Goal: Transaction & Acquisition: Purchase product/service

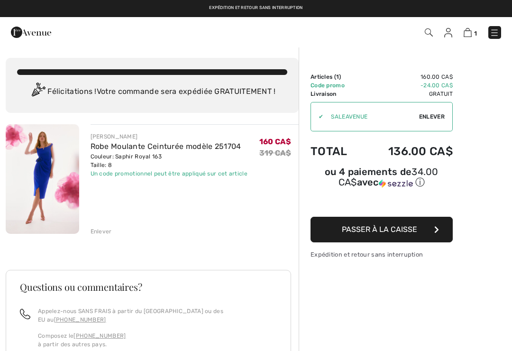
click at [41, 177] on img at bounding box center [42, 179] width 73 height 110
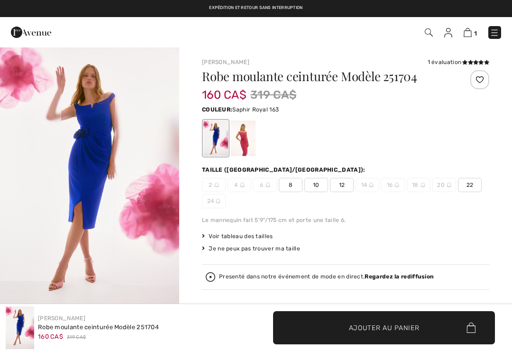
checkbox input "true"
click at [239, 143] on div at bounding box center [243, 138] width 25 height 36
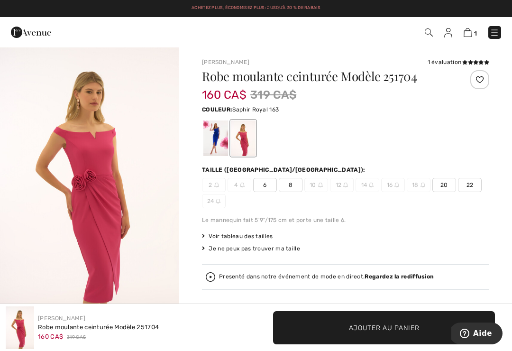
click at [211, 140] on div at bounding box center [215, 138] width 25 height 36
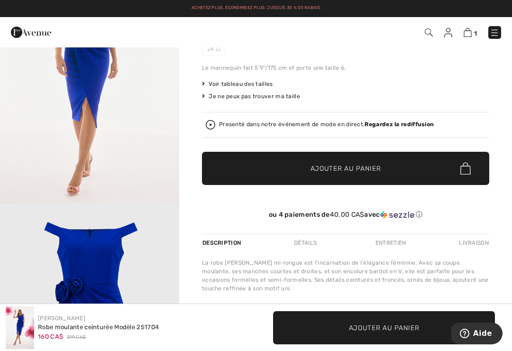
scroll to position [151, 0]
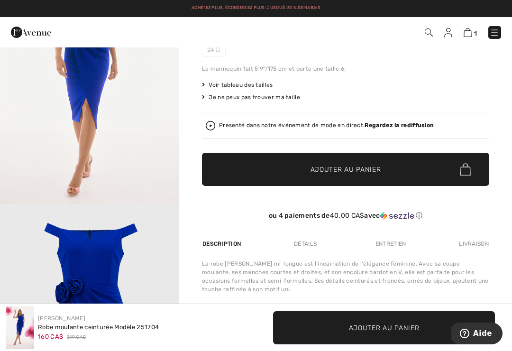
click at [309, 243] on div "Détails" at bounding box center [305, 243] width 39 height 17
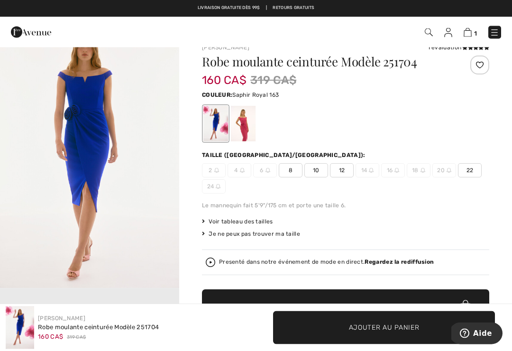
scroll to position [0, 0]
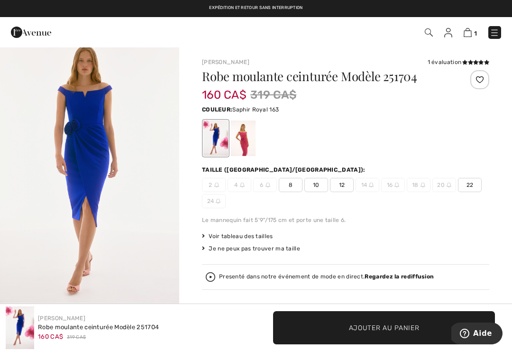
click at [256, 234] on span "Voir tableau des tailles" at bounding box center [237, 236] width 71 height 9
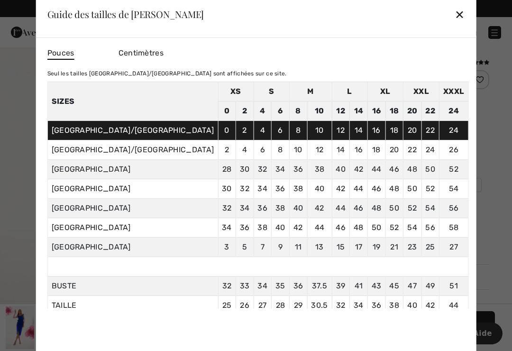
click at [164, 53] on span "Centimètres" at bounding box center [141, 52] width 45 height 9
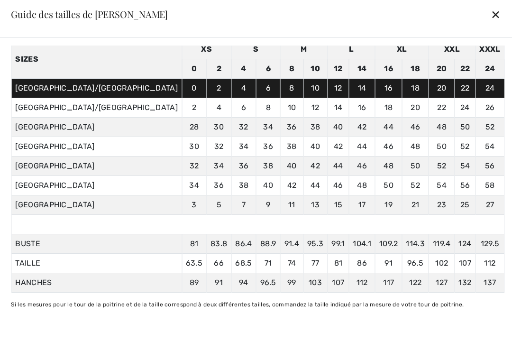
scroll to position [74, 0]
click at [491, 14] on div "✕" at bounding box center [496, 14] width 10 height 20
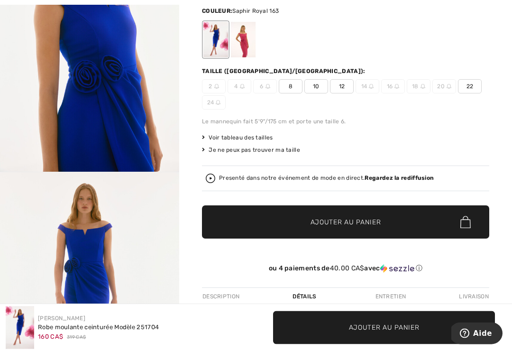
scroll to position [103, 0]
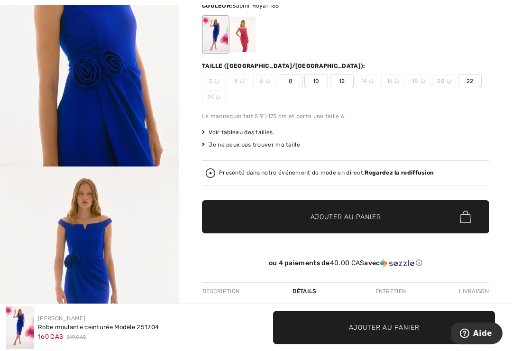
click at [258, 133] on span "Voir tableau des tailles" at bounding box center [237, 133] width 71 height 9
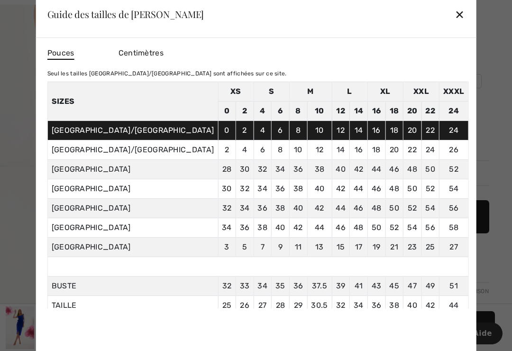
click at [164, 56] on span "Centimètres" at bounding box center [141, 52] width 45 height 9
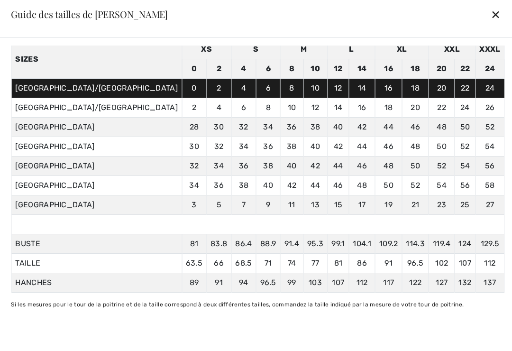
scroll to position [67, 0]
click at [491, 19] on div "✕" at bounding box center [496, 14] width 10 height 20
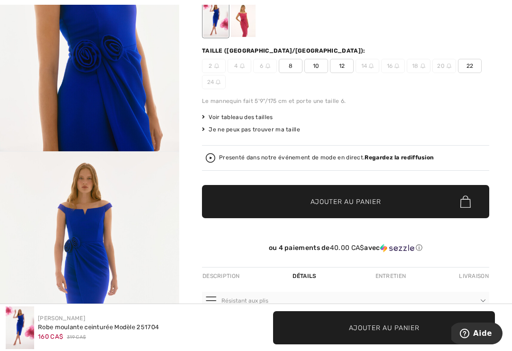
scroll to position [0, 0]
